Goal: Find specific page/section: Find specific page/section

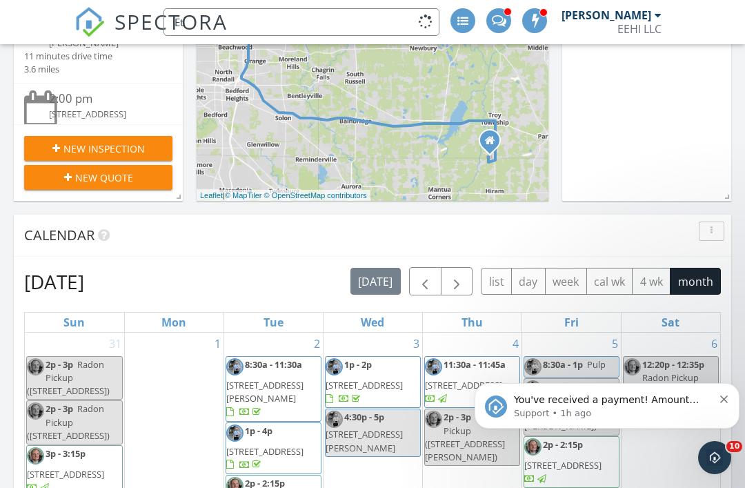
type input "E"
click at [646, 127] on div "In Progress All Inspectors" at bounding box center [646, 1] width 169 height 400
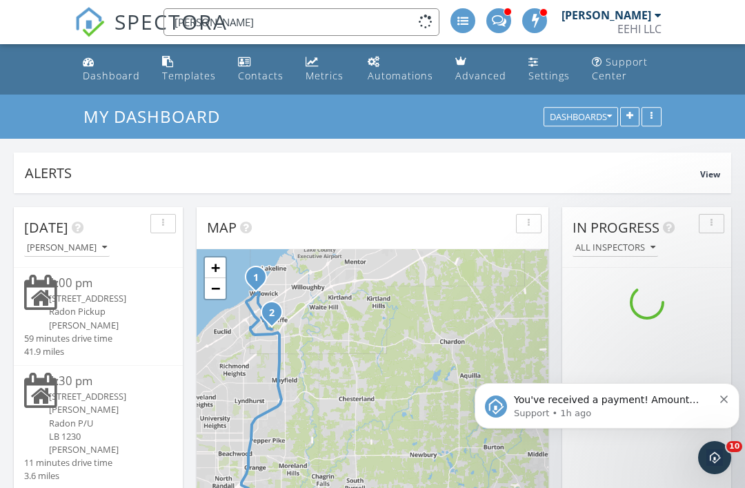
click at [277, 25] on input "[PERSON_NAME]" at bounding box center [301, 22] width 276 height 28
type input "E"
type input "[PERSON_NAME]"
click at [101, 68] on link "Dashboard" at bounding box center [111, 69] width 68 height 39
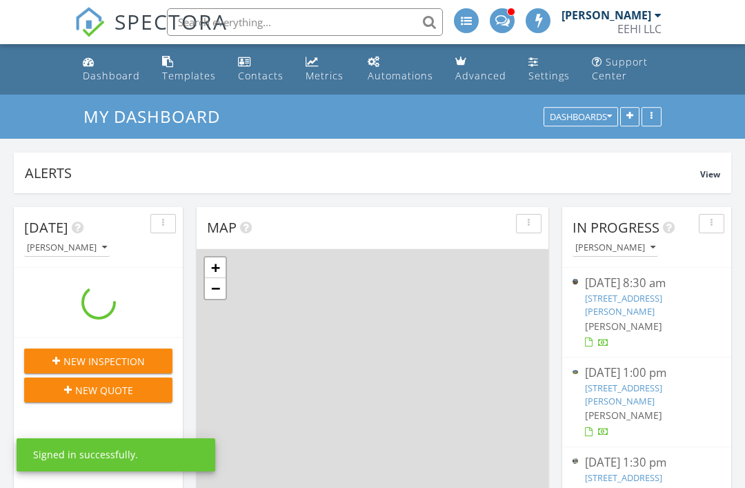
scroll to position [2532, 746]
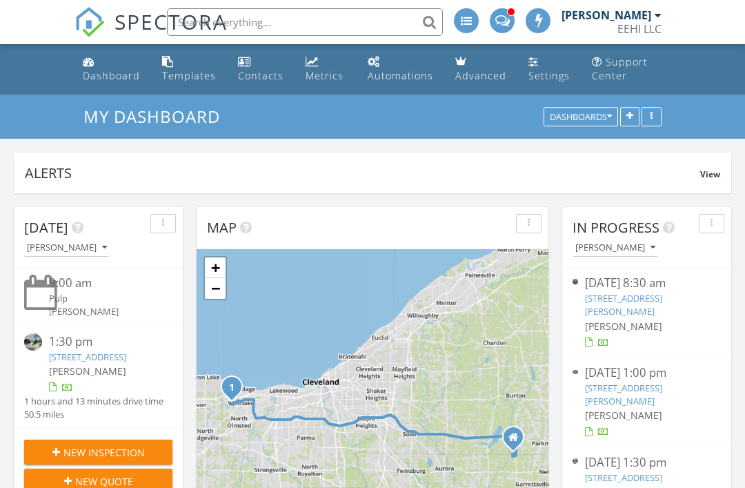
click at [267, 27] on input "text" at bounding box center [305, 22] width 276 height 28
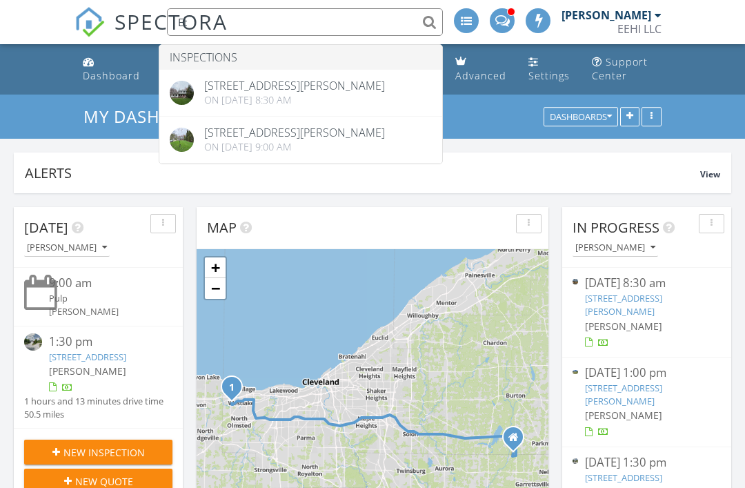
type input "E"
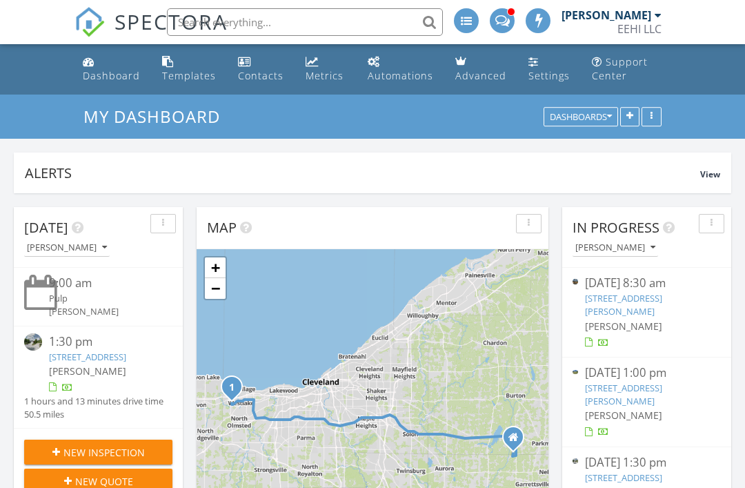
click at [712, 60] on ul "Dashboard Templates Contacts Metrics Automations Advanced Settings Support Cent…" at bounding box center [372, 69] width 745 height 50
